Goal: Task Accomplishment & Management: Manage account settings

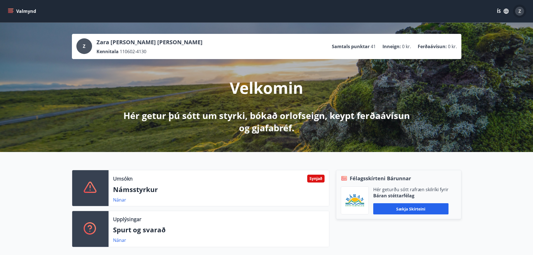
click at [520, 9] on span "Z" at bounding box center [520, 11] width 3 height 6
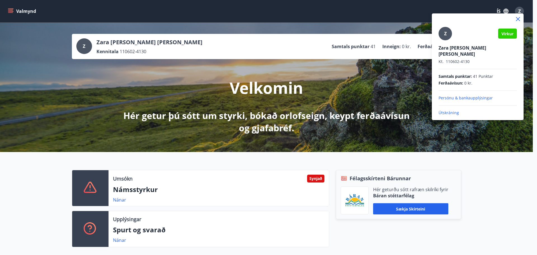
click at [449, 110] on p "Útskráning" at bounding box center [478, 113] width 78 height 6
